Goal: Information Seeking & Learning: Learn about a topic

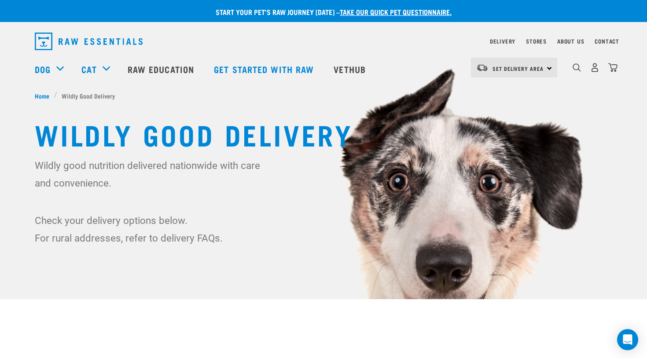
click at [66, 44] on img "dropdown navigation" at bounding box center [89, 42] width 108 height 18
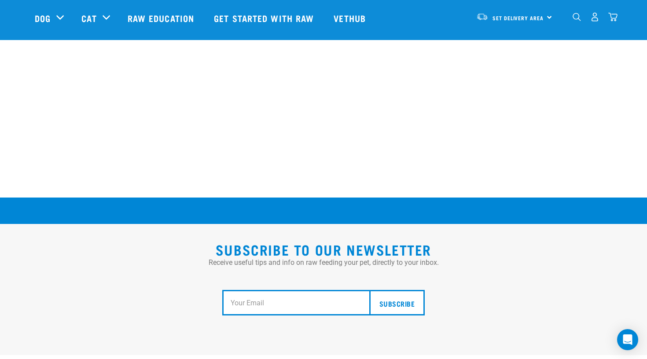
scroll to position [1456, 0]
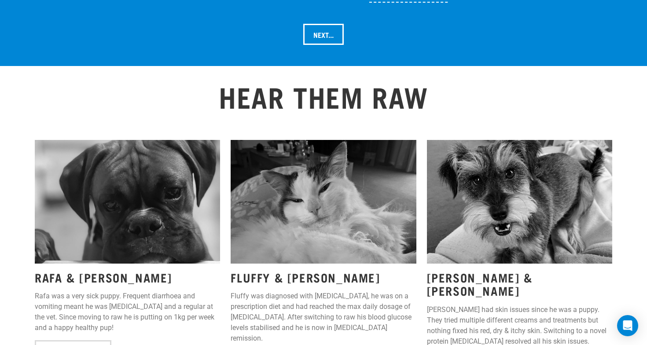
scroll to position [1086, 0]
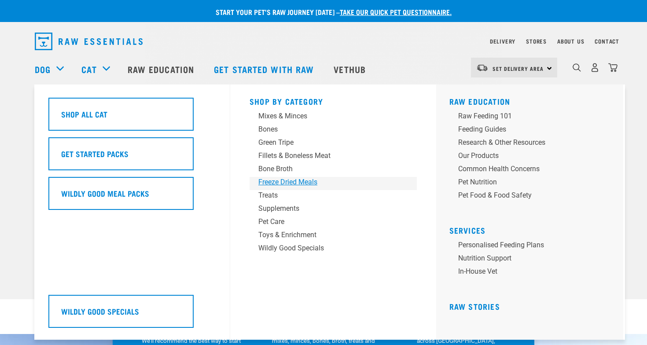
click at [308, 180] on div "Freeze Dried Meals" at bounding box center [326, 182] width 137 height 11
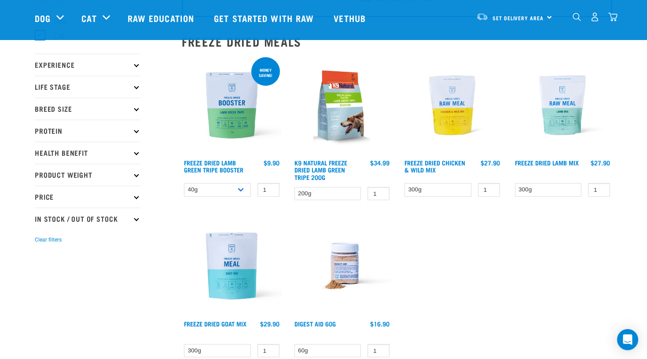
click at [229, 273] on img at bounding box center [232, 266] width 100 height 100
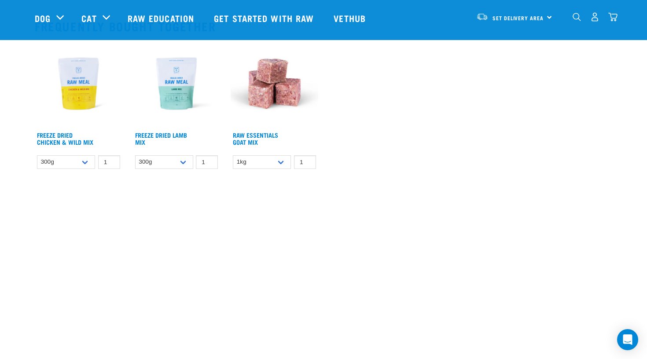
scroll to position [681, 0]
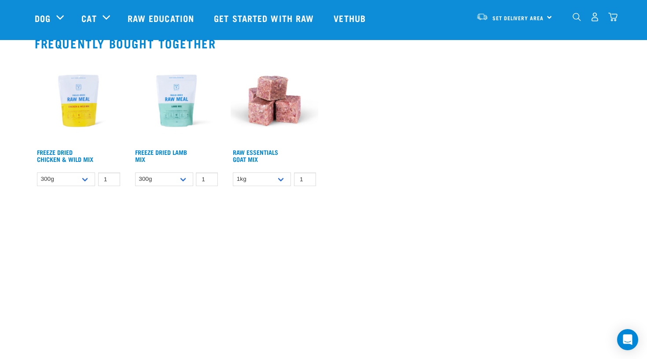
click at [276, 107] on img at bounding box center [275, 101] width 88 height 88
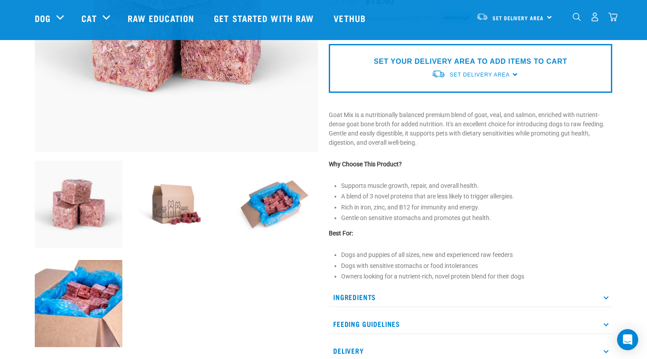
scroll to position [197, 0]
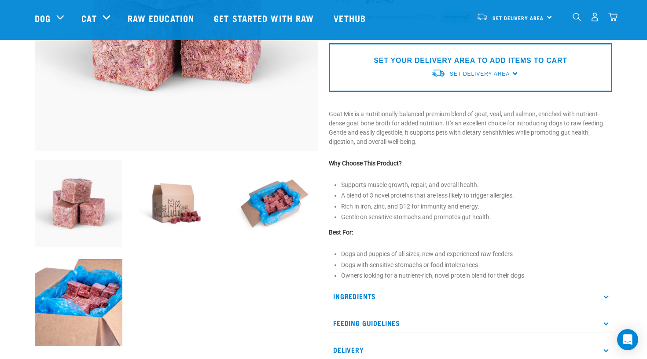
click at [181, 202] on img at bounding box center [177, 204] width 88 height 88
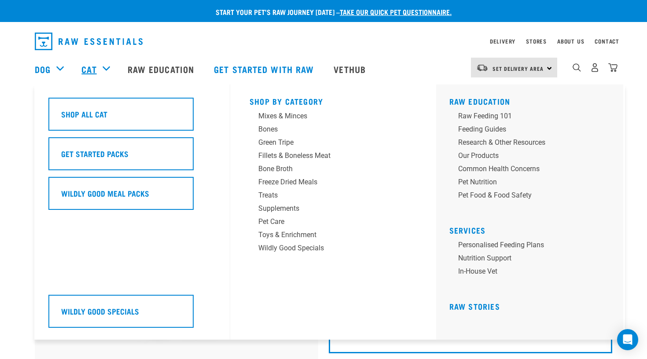
scroll to position [0, 0]
click at [267, 194] on div "Treats" at bounding box center [326, 195] width 137 height 11
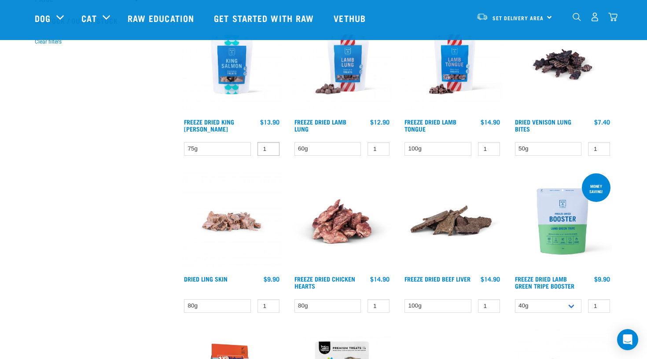
scroll to position [276, 0]
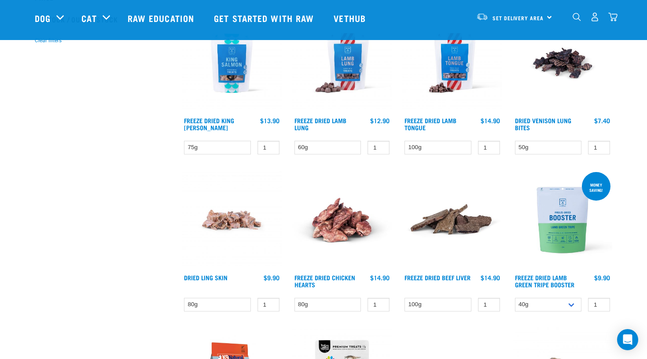
click at [573, 238] on img at bounding box center [563, 220] width 100 height 100
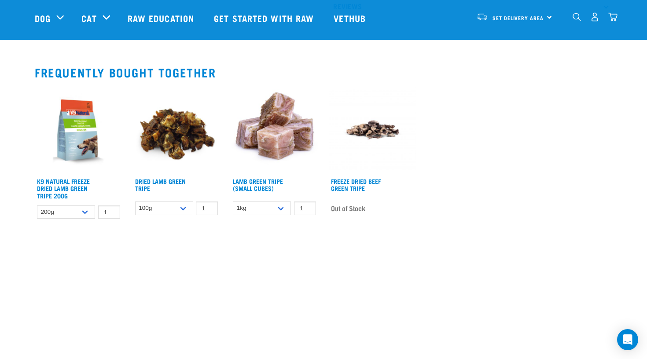
scroll to position [697, 0]
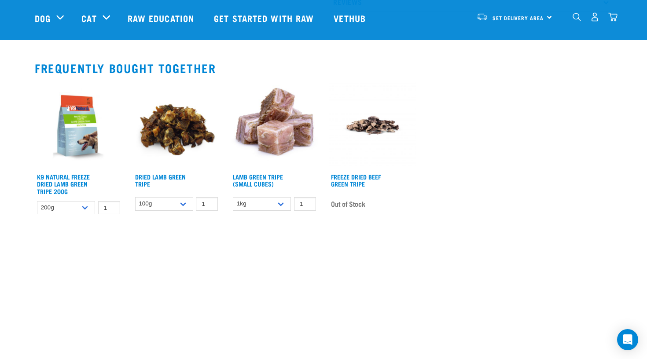
click at [74, 145] on img at bounding box center [79, 126] width 88 height 88
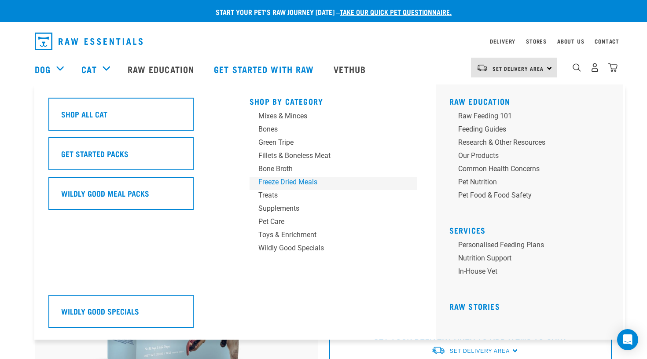
click at [315, 184] on div "Freeze Dried Meals" at bounding box center [326, 182] width 137 height 11
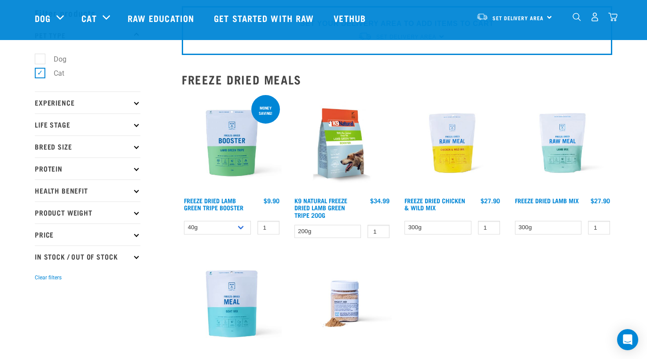
scroll to position [26, 0]
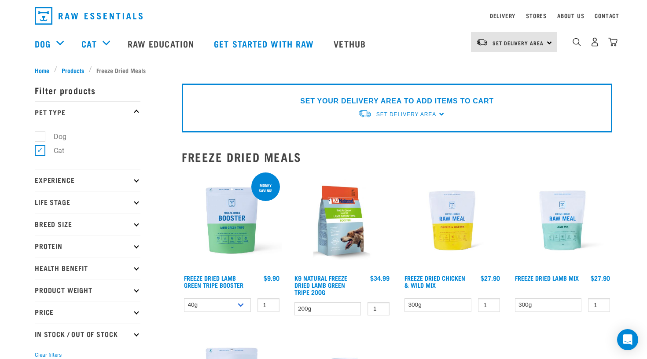
click at [564, 212] on img at bounding box center [563, 221] width 100 height 100
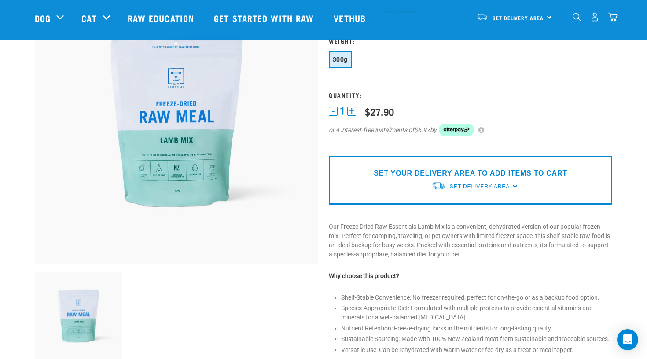
scroll to position [85, 0]
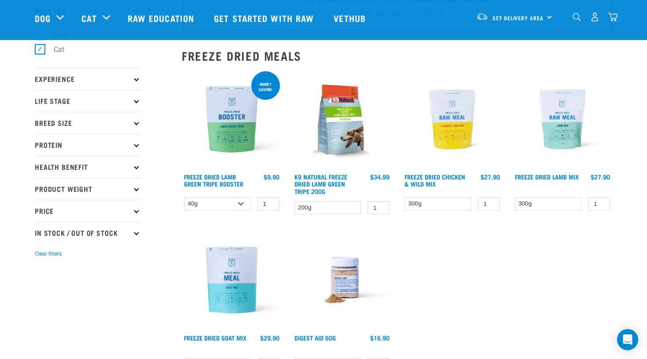
scroll to position [63, 0]
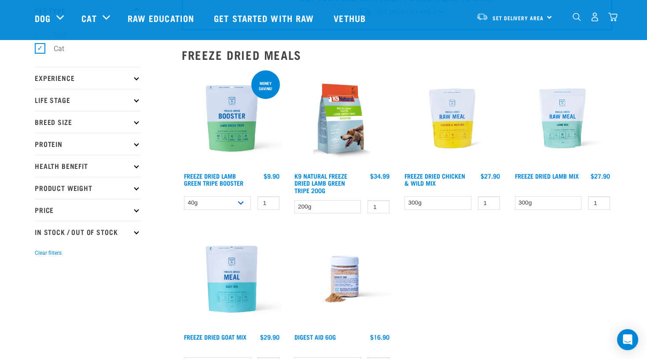
click at [457, 113] on img at bounding box center [452, 119] width 100 height 100
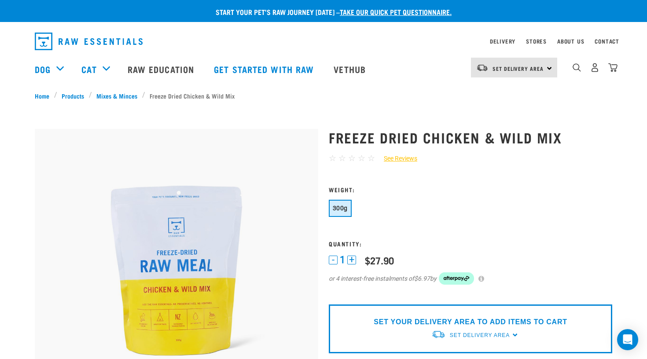
scroll to position [81, 0]
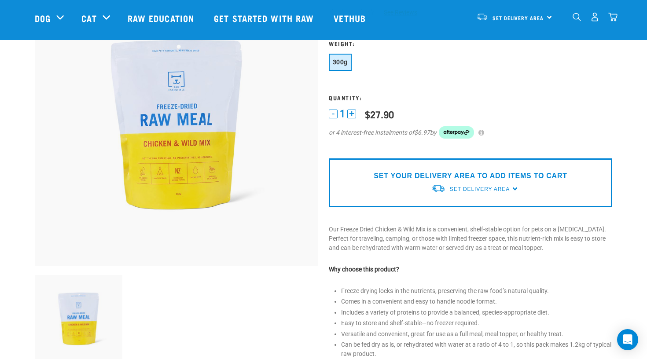
click at [197, 124] on img at bounding box center [177, 125] width 284 height 284
click at [219, 139] on img at bounding box center [177, 125] width 284 height 284
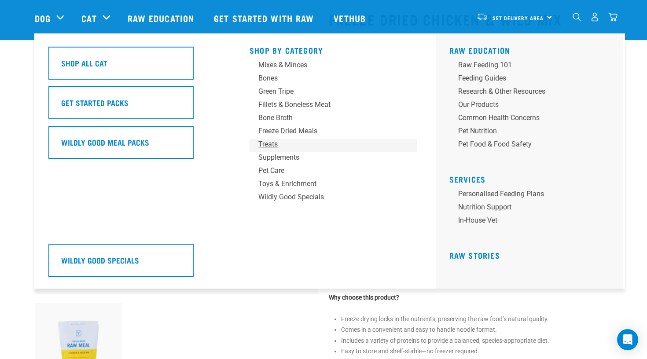
click at [274, 143] on div "Treats" at bounding box center [326, 144] width 137 height 11
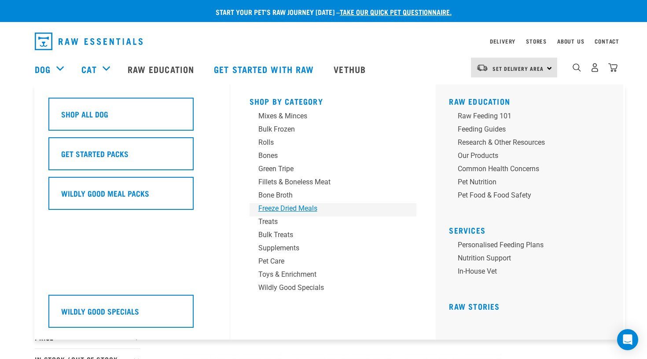
click at [312, 210] on div "Freeze Dried Meals" at bounding box center [326, 208] width 137 height 11
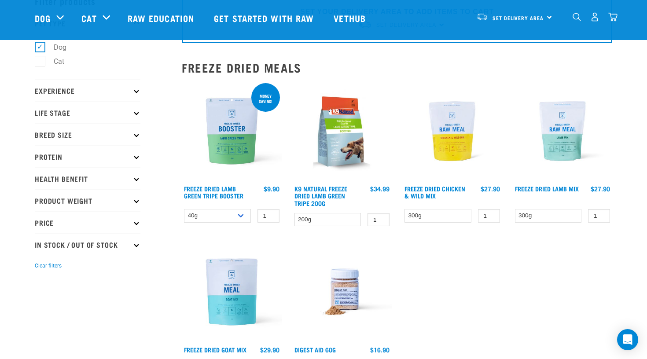
scroll to position [48, 0]
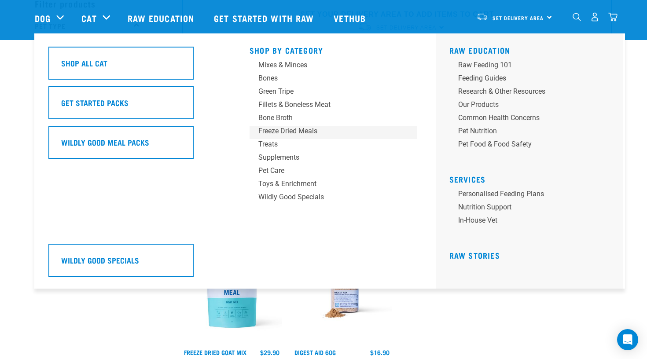
click at [312, 129] on div "Freeze Dried Meals" at bounding box center [326, 131] width 137 height 11
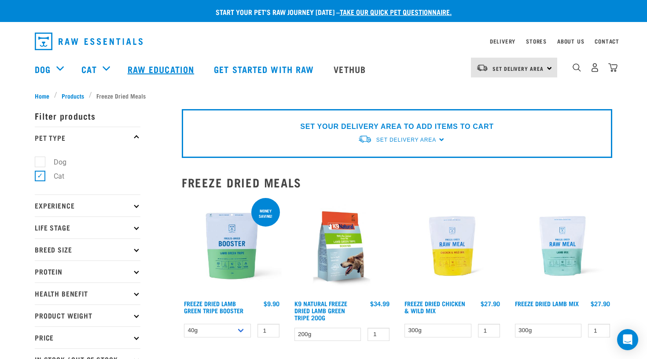
click at [169, 63] on link "Raw Education" at bounding box center [162, 69] width 86 height 35
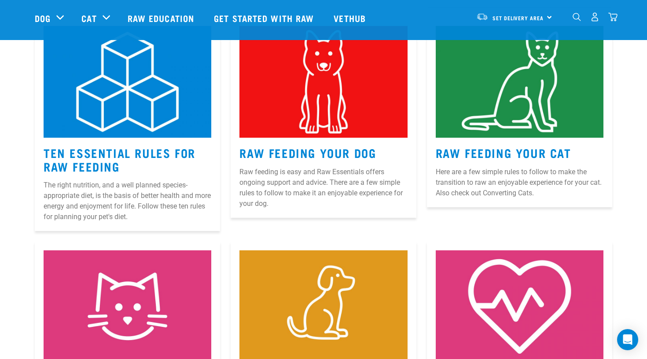
scroll to position [410, 0]
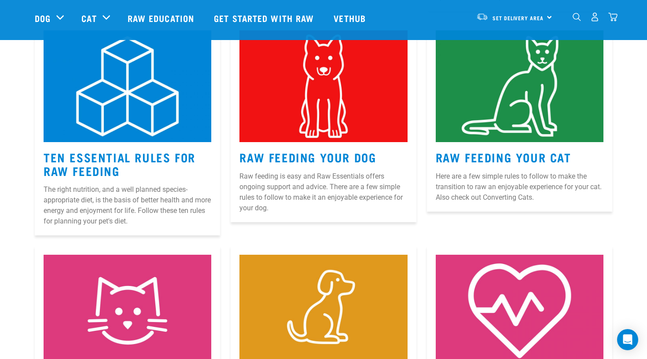
click at [356, 83] on img at bounding box center [323, 86] width 168 height 112
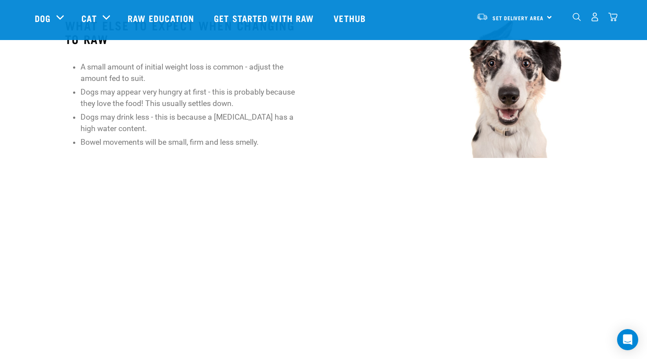
scroll to position [995, 0]
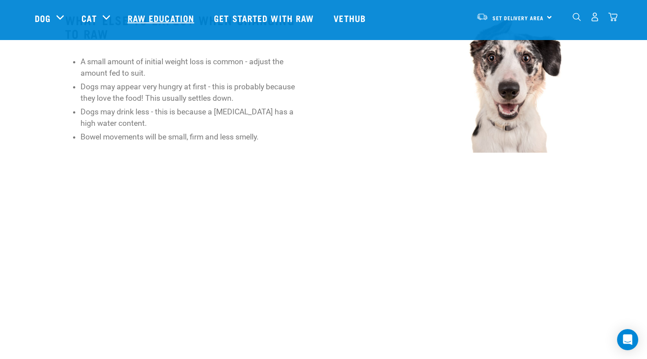
click at [159, 18] on link "Raw Education" at bounding box center [162, 17] width 86 height 35
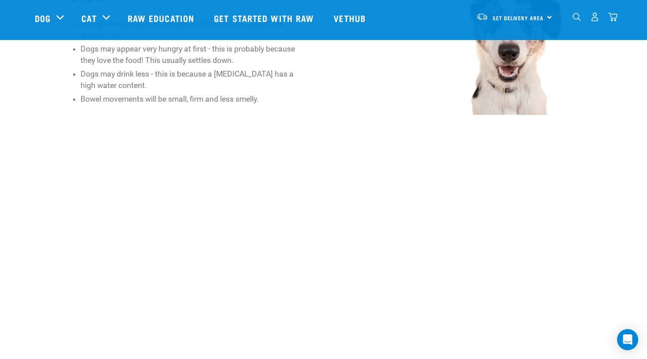
scroll to position [1032, 0]
click at [158, 16] on link "Raw Education" at bounding box center [162, 17] width 86 height 35
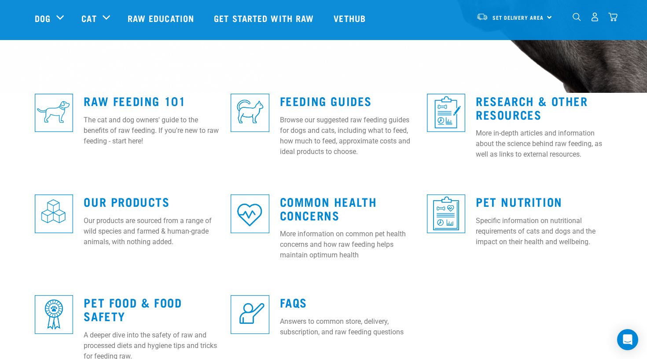
scroll to position [207, 0]
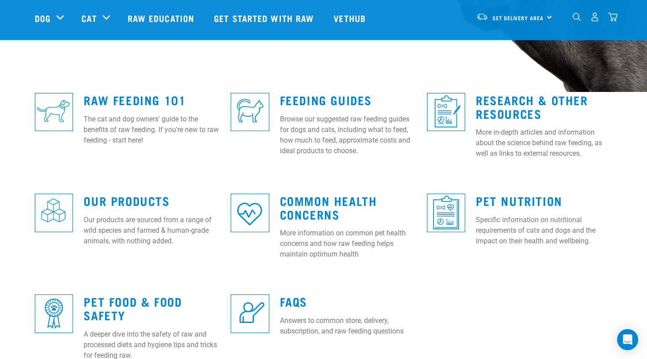
click at [244, 108] on img at bounding box center [250, 112] width 38 height 38
click at [293, 96] on link "Feeding Guides" at bounding box center [326, 99] width 92 height 7
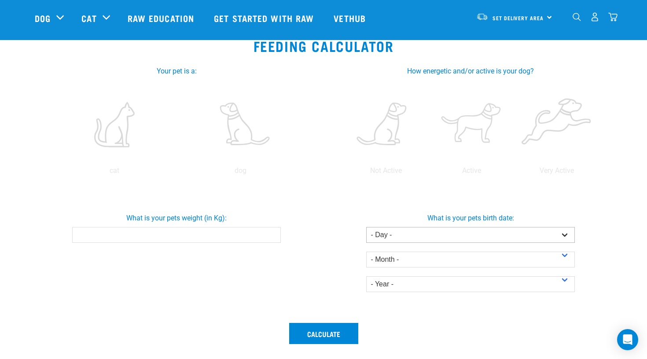
scroll to position [141, 0]
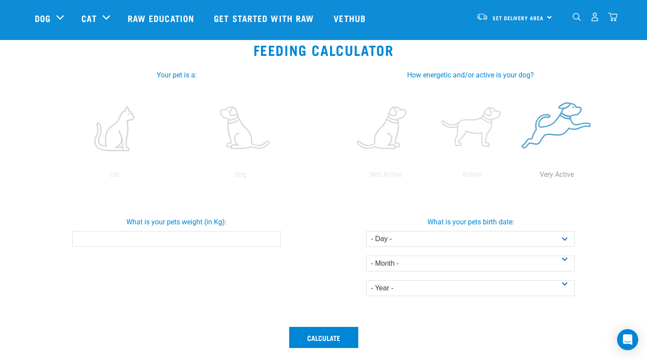
click at [569, 112] on label at bounding box center [557, 128] width 82 height 75
click at [514, 177] on input "radio" at bounding box center [514, 177] width 0 height 0
click at [569, 112] on label at bounding box center [557, 128] width 82 height 75
click at [514, 177] on input "radio" at bounding box center [514, 177] width 0 height 0
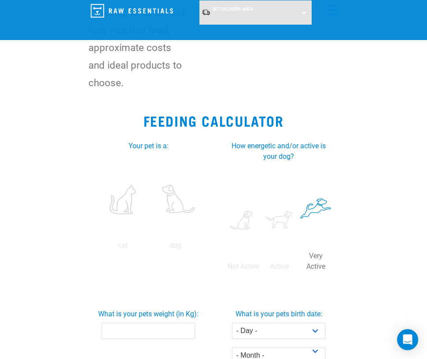
drag, startPoint x: 569, startPoint y: 112, endPoint x: 318, endPoint y: 203, distance: 267.0
click at [357, 121] on h2 "Feeding Calculator" at bounding box center [214, 121] width 406 height 16
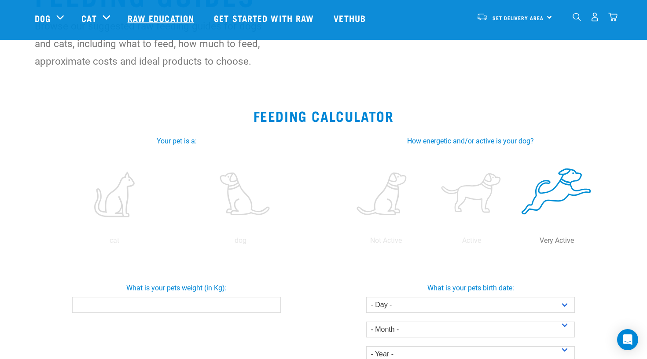
scroll to position [61, 0]
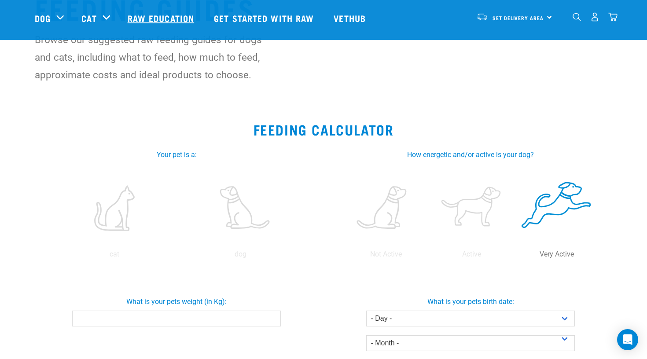
click at [184, 20] on link "Raw Education" at bounding box center [162, 17] width 86 height 35
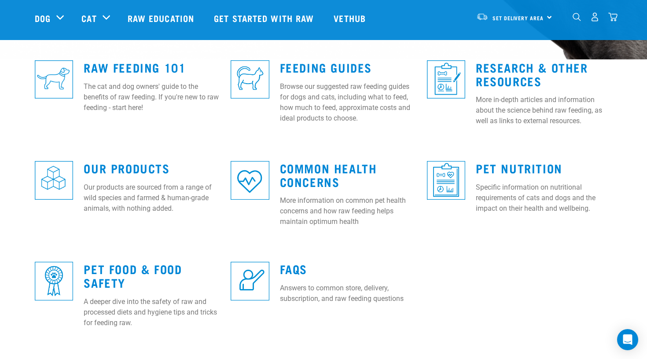
scroll to position [176, 0]
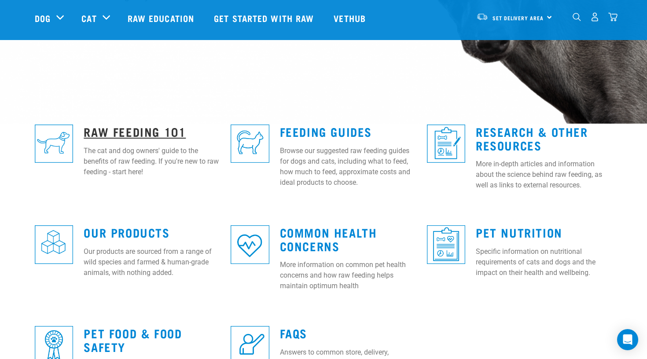
click at [145, 130] on link "Raw Feeding 101" at bounding box center [135, 131] width 102 height 7
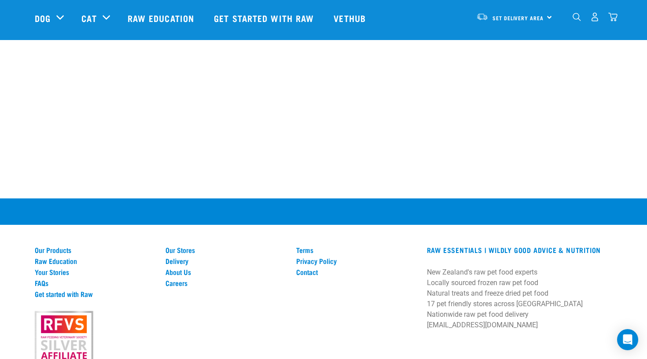
scroll to position [1437, 0]
